Goal: Transaction & Acquisition: Purchase product/service

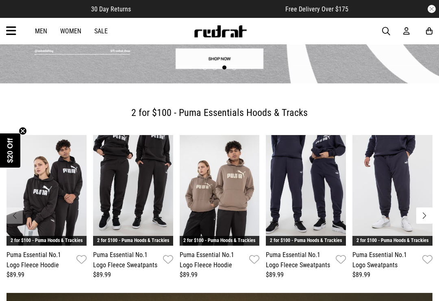
scroll to position [144, 0]
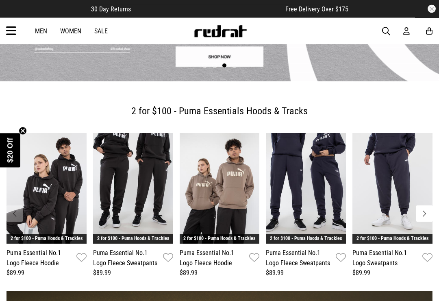
click at [11, 29] on icon at bounding box center [11, 30] width 10 height 13
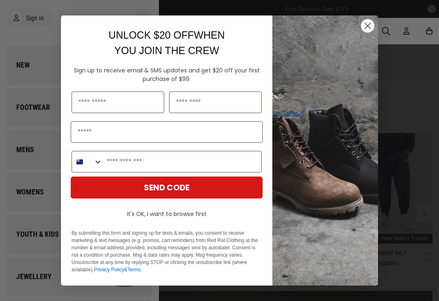
click at [364, 31] on circle "Close dialog" at bounding box center [367, 25] width 13 height 13
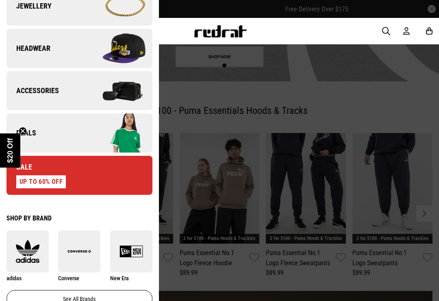
scroll to position [270, 0]
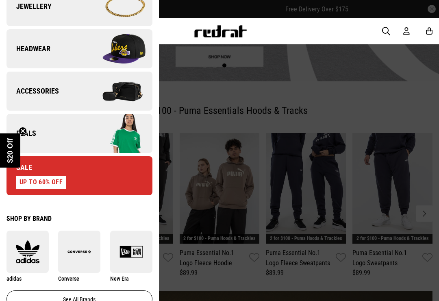
click at [100, 175] on link "Sale UP TO 60% OFF" at bounding box center [80, 175] width 146 height 39
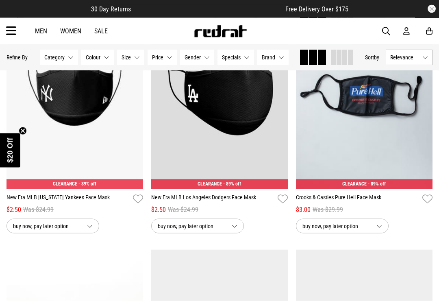
scroll to position [898, 0]
click at [105, 56] on button "Colour None selected" at bounding box center [97, 57] width 33 height 15
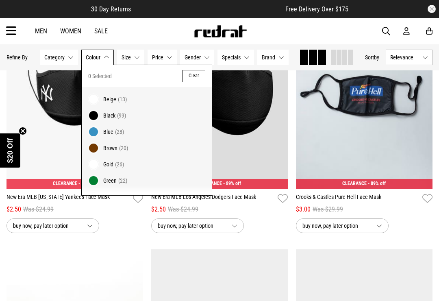
click at [95, 109] on label "Black (99)" at bounding box center [147, 115] width 130 height 16
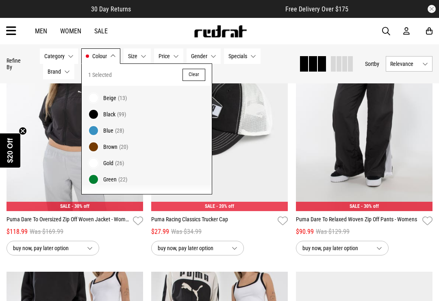
click at [149, 28] on div "Men Women Sale Sign in New Back Footwear Back Mens Back Womens Back Youth & Kid…" at bounding box center [219, 31] width 439 height 26
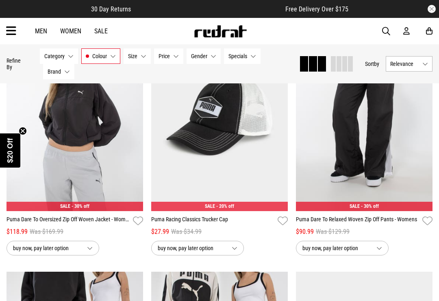
click at [63, 54] on span "Category" at bounding box center [54, 56] width 20 height 7
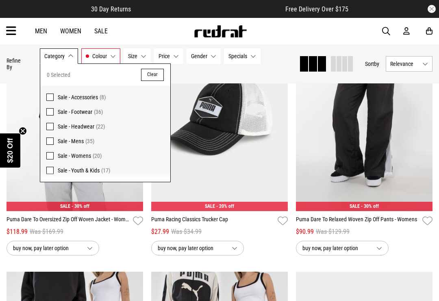
click at [52, 152] on span at bounding box center [49, 155] width 7 height 7
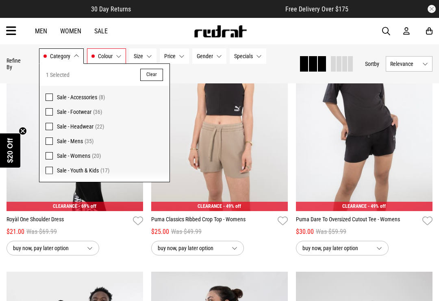
click at [287, 37] on div "Men Women Sale Sign in New Back Footwear Back Mens Back Womens Back Youth & Kid…" at bounding box center [219, 31] width 439 height 26
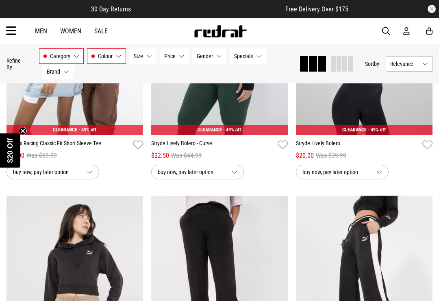
scroll to position [1226, 0]
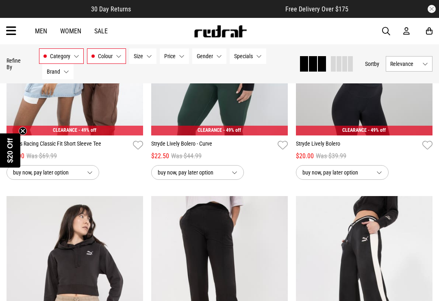
click at [311, 30] on div "Men Women Sale Sign in New Back Footwear Back Mens Back Womens Back Youth & Kid…" at bounding box center [219, 31] width 439 height 26
click at [386, 30] on span "button" at bounding box center [386, 31] width 8 height 10
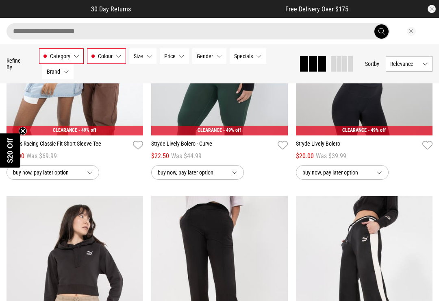
click at [55, 30] on input "search" at bounding box center [198, 31] width 383 height 16
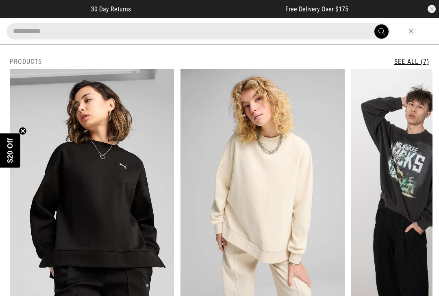
type input "**********"
click at [381, 31] on button "submit" at bounding box center [381, 31] width 14 height 14
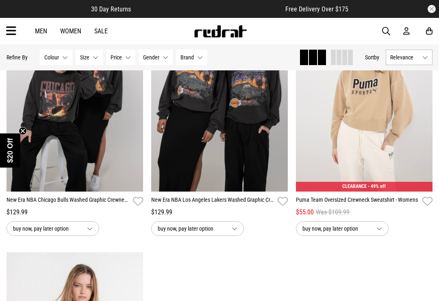
scroll to position [380, 0]
